Goal: Entertainment & Leisure: Consume media (video, audio)

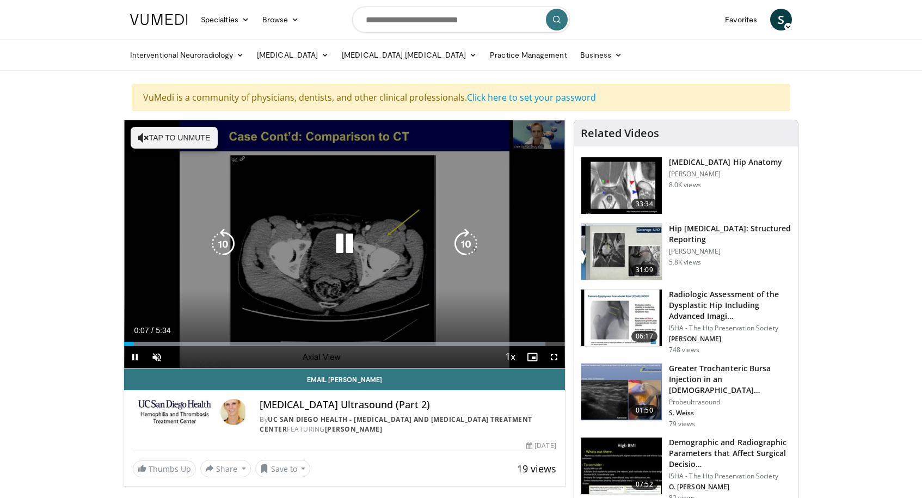
click at [180, 134] on button "Tap to unmute" at bounding box center [174, 138] width 87 height 22
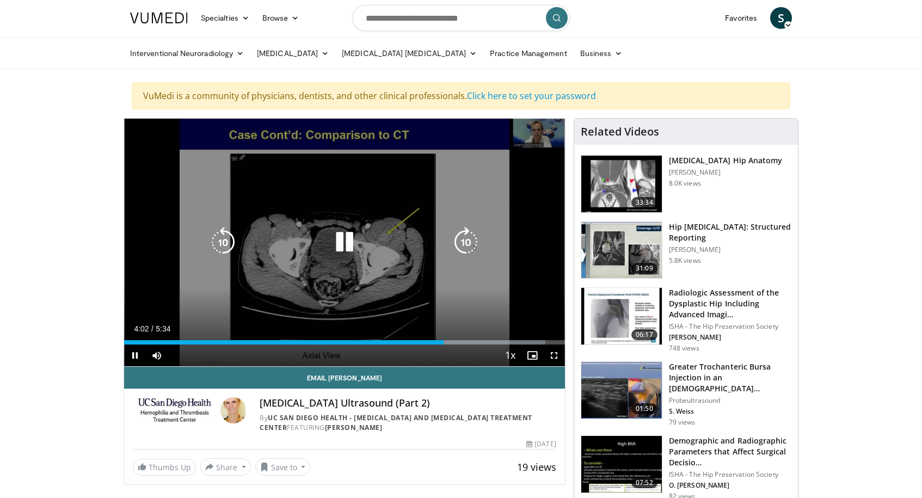
scroll to position [3, 0]
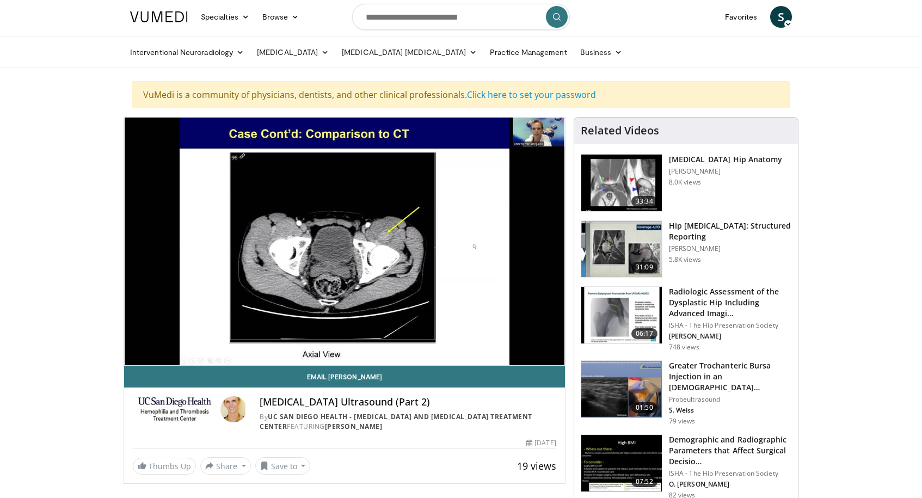
click at [635, 248] on img at bounding box center [621, 249] width 81 height 57
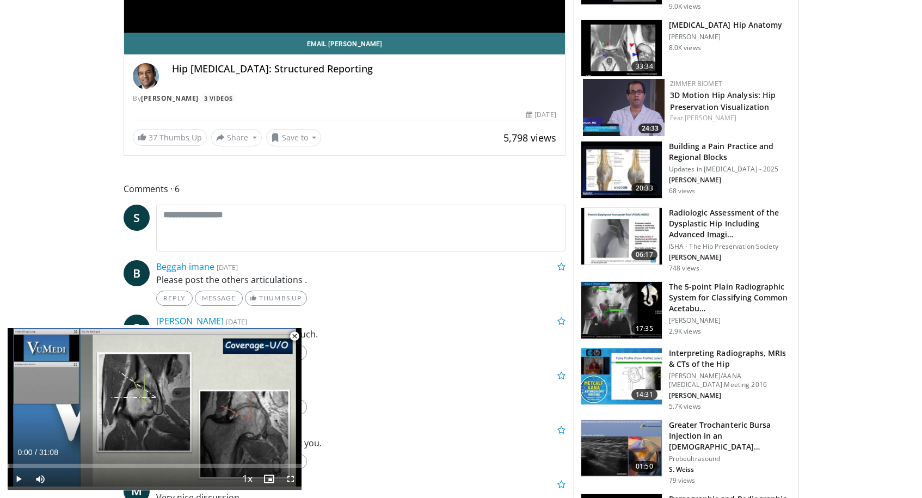
scroll to position [342, 0]
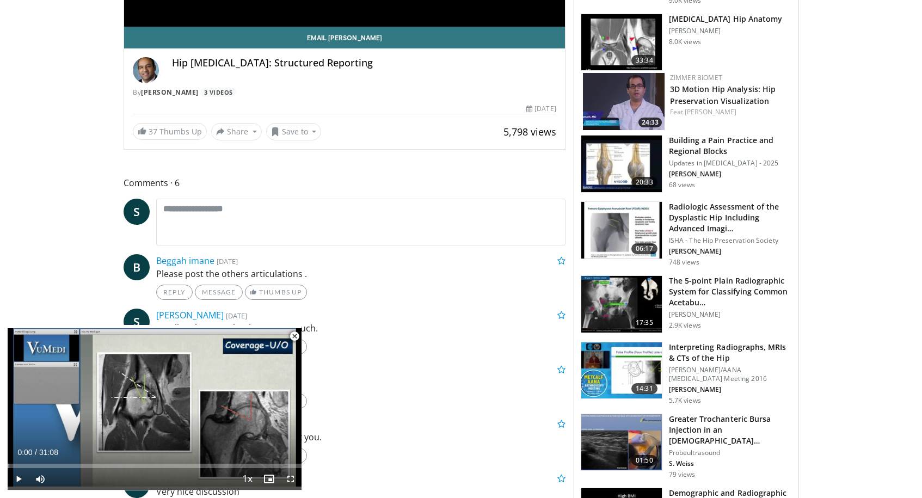
click at [294, 335] on span "Video Player" at bounding box center [295, 337] width 22 height 22
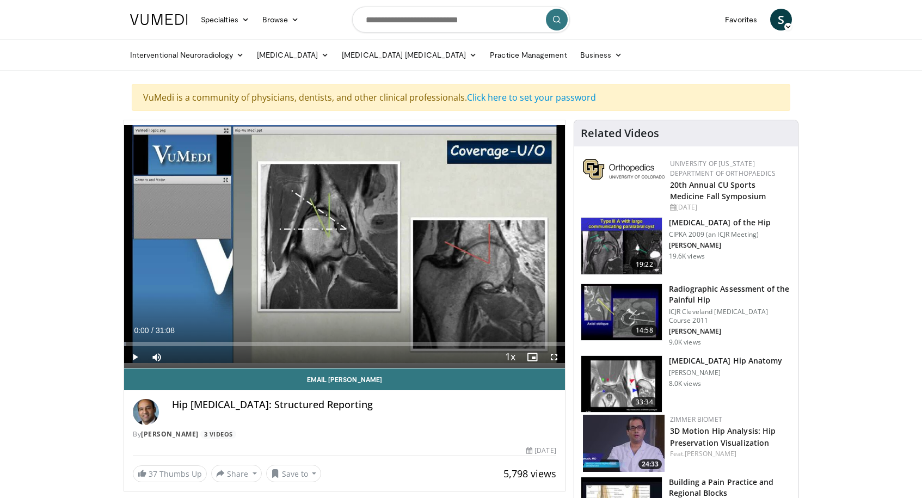
scroll to position [0, 0]
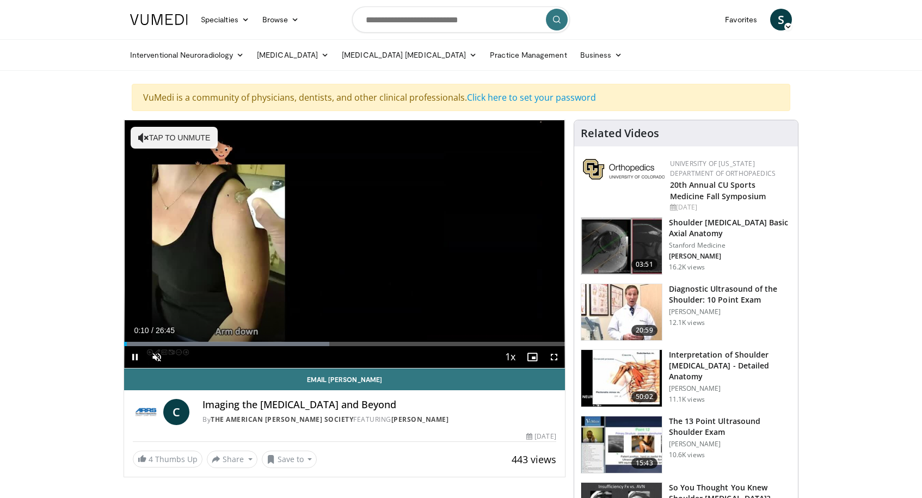
click at [553, 358] on span "Video Player" at bounding box center [554, 357] width 22 height 22
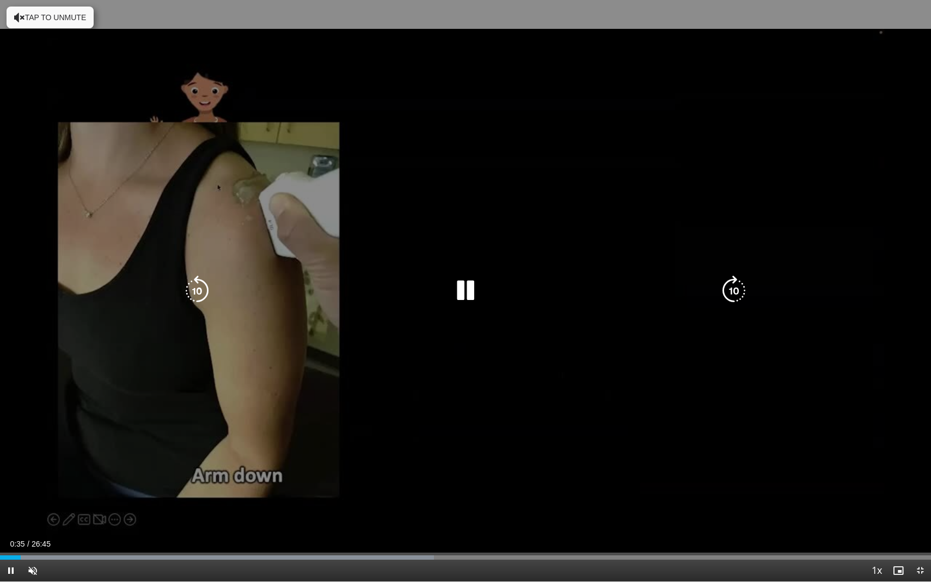
click at [71, 16] on button "Tap to unmute" at bounding box center [50, 18] width 87 height 22
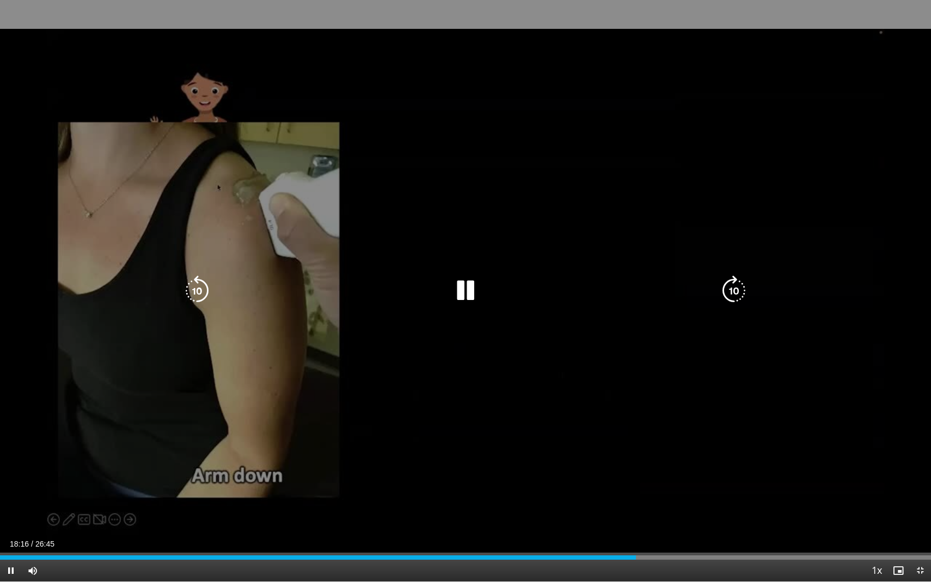
click at [172, 334] on div "10 seconds Tap to unmute" at bounding box center [465, 290] width 931 height 581
click at [462, 285] on icon "Video Player" at bounding box center [465, 290] width 30 height 30
